Goal: Task Accomplishment & Management: Use online tool/utility

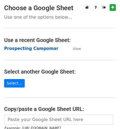
click at [39, 49] on strong "Prospecting Campomar" at bounding box center [31, 48] width 54 height 5
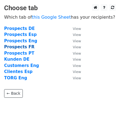
click at [25, 46] on strong "Prospects FR" at bounding box center [19, 46] width 30 height 5
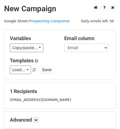
scroll to position [27, 0]
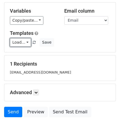
click at [24, 41] on link "Load..." at bounding box center [20, 42] width 21 height 9
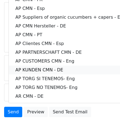
scroll to position [0, 0]
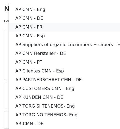
click at [24, 26] on link "AP CMN - FR" at bounding box center [70, 27] width 123 height 9
